Goal: Information Seeking & Learning: Learn about a topic

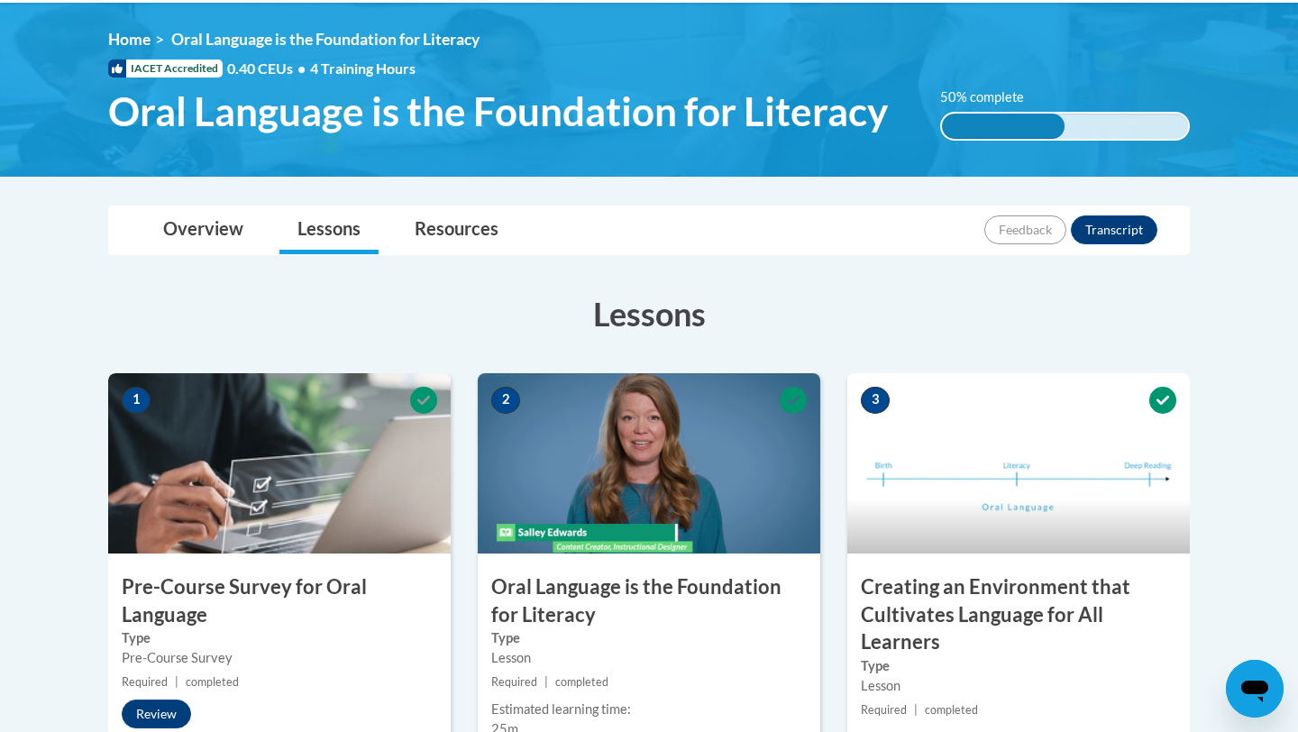
scroll to position [209, 0]
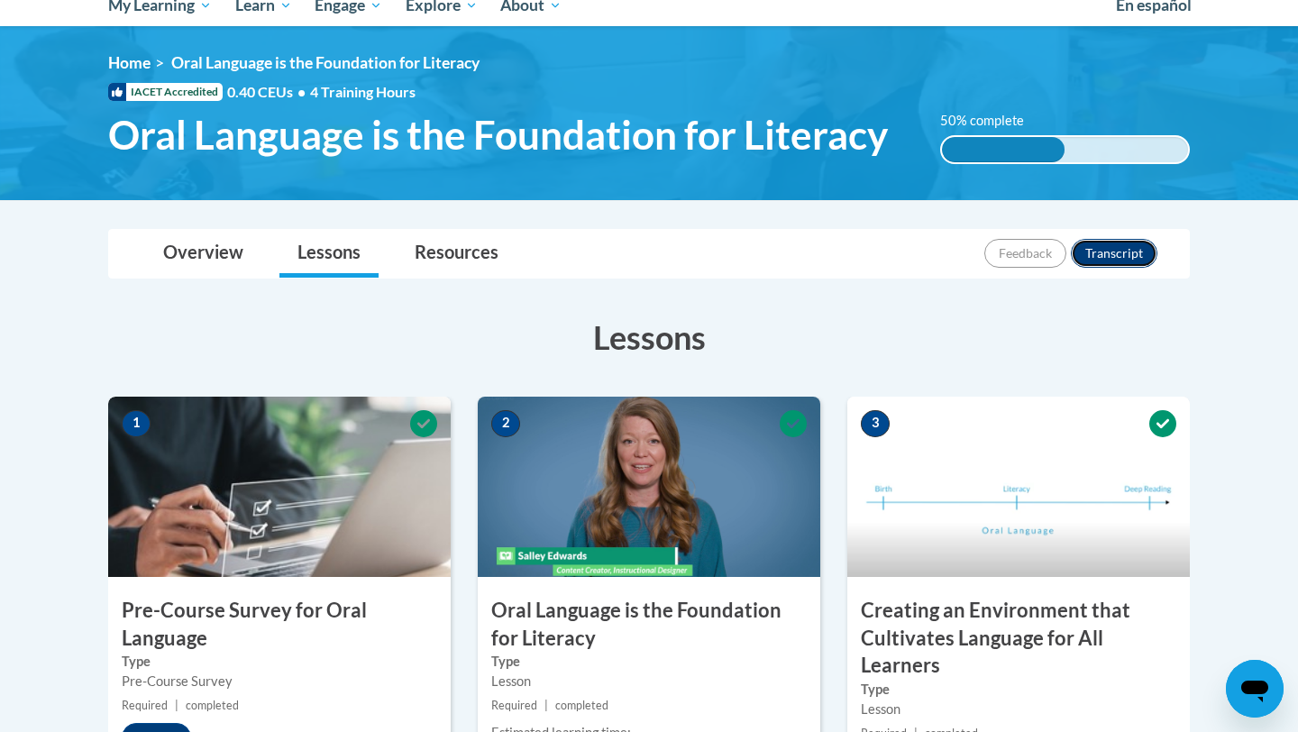
click at [1106, 257] on button "Transcript" at bounding box center [1114, 253] width 87 height 29
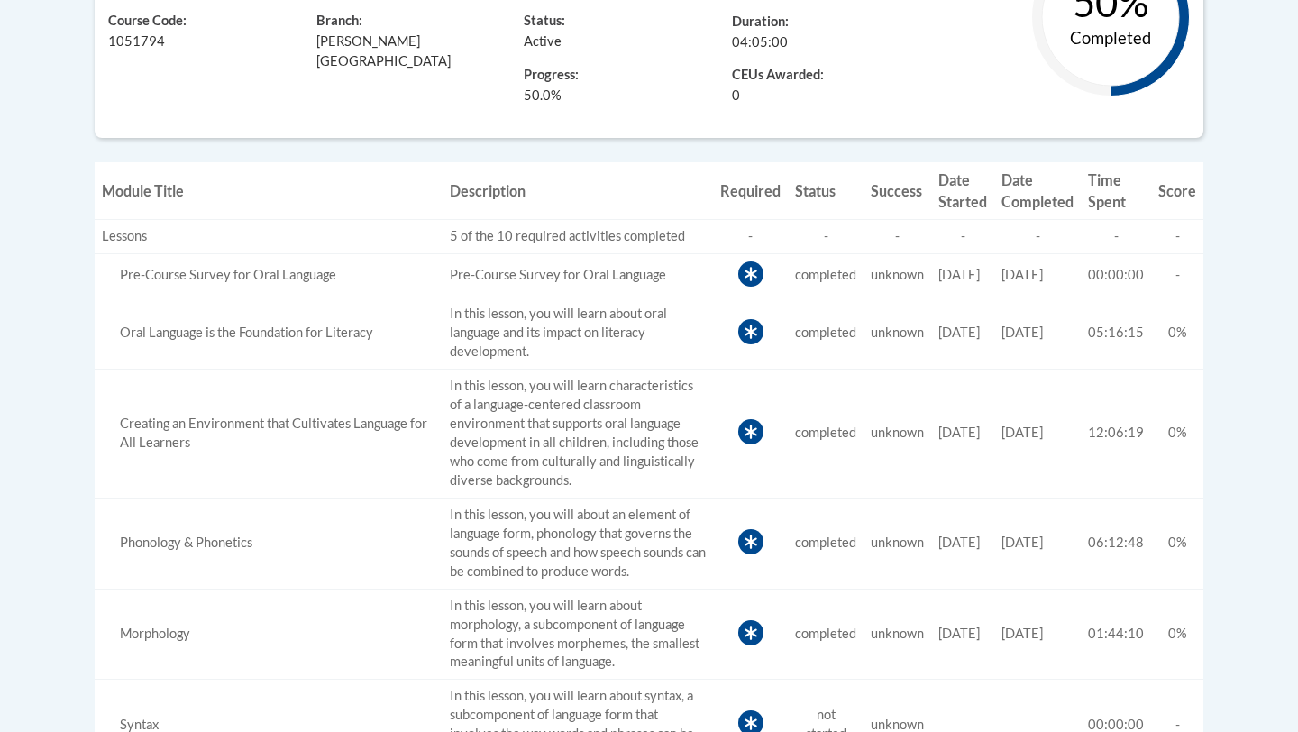
scroll to position [572, 0]
